Goal: Information Seeking & Learning: Learn about a topic

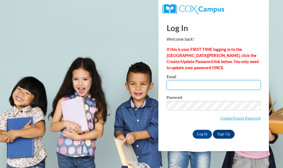
click at [180, 82] on input "Email" at bounding box center [214, 84] width 94 height 9
type input "[EMAIL_ADDRESS][DOMAIN_NAME]"
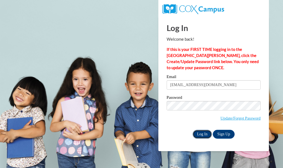
click at [207, 132] on input "Log In" at bounding box center [202, 134] width 19 height 9
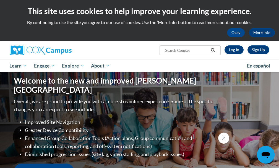
click at [193, 51] on input "Search..." at bounding box center [186, 50] width 44 height 7
type input "special education"
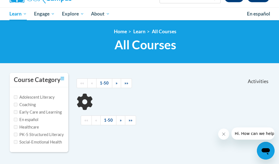
scroll to position [55, 0]
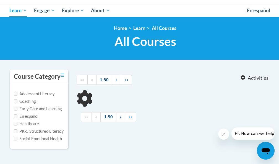
type input "special education"
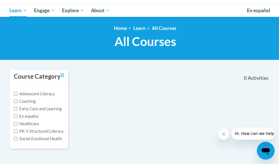
click at [156, 94] on div "Course Category Adolescent Literacy Coaching Early Care and Learning En español…" at bounding box center [140, 112] width 268 height 86
click at [15, 131] on input "PK-5 Structured Literacy" at bounding box center [16, 131] width 4 height 4
checkbox input "true"
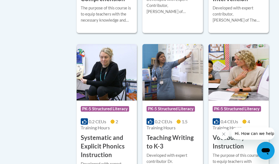
scroll to position [580, 0]
